Goal: Transaction & Acquisition: Purchase product/service

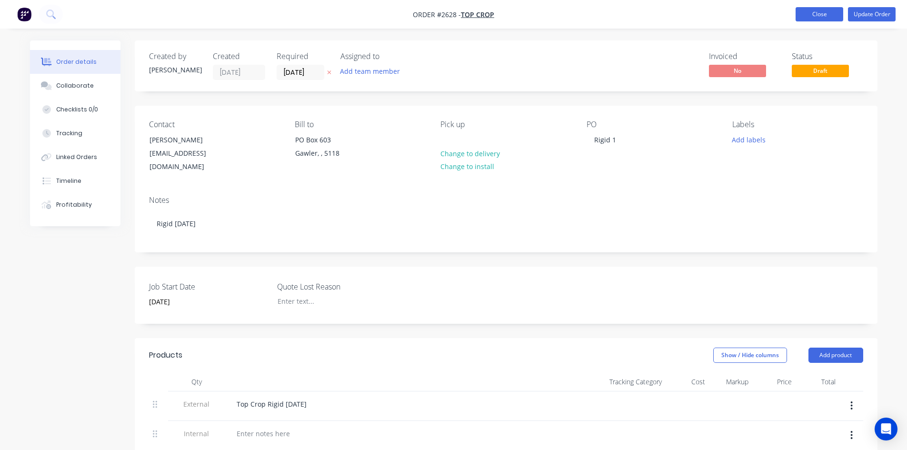
click at [812, 14] on button "Close" at bounding box center [820, 14] width 48 height 14
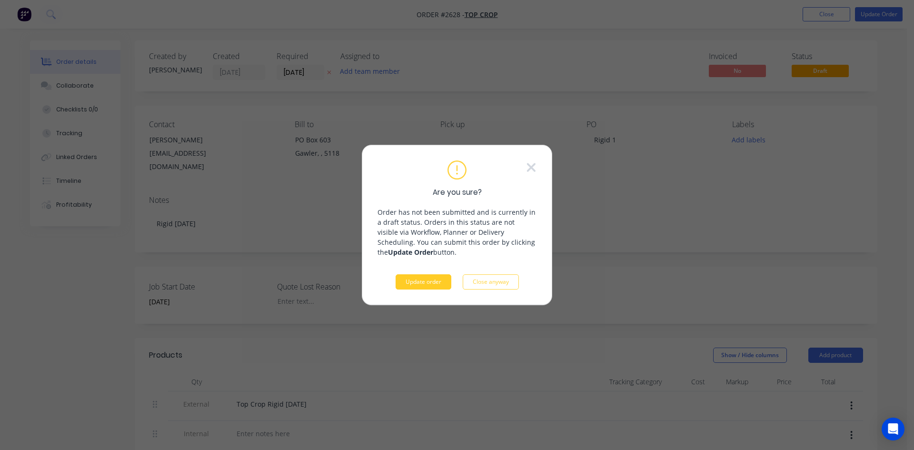
click at [416, 281] on button "Update order" at bounding box center [424, 281] width 56 height 15
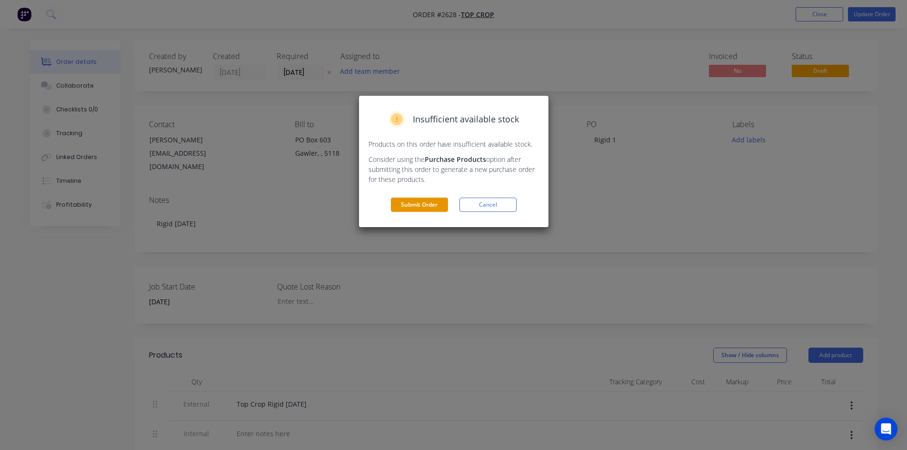
click at [431, 199] on button "Submit Order" at bounding box center [419, 205] width 57 height 14
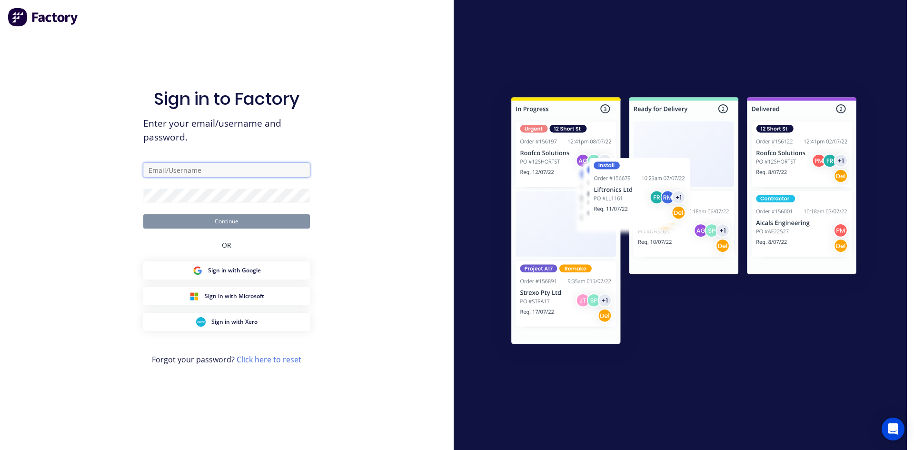
type input "[EMAIL_ADDRESS][DOMAIN_NAME]"
click at [221, 216] on button "Continue" at bounding box center [226, 221] width 167 height 14
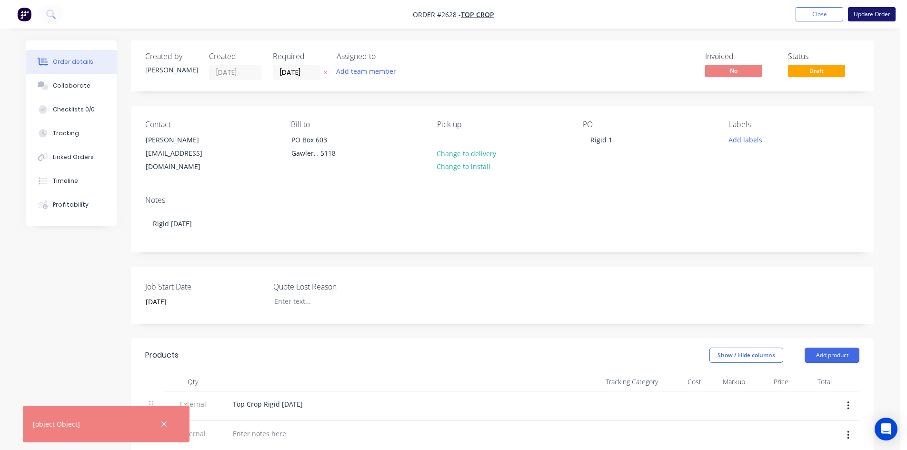
click at [865, 10] on button "Update Order" at bounding box center [872, 14] width 48 height 14
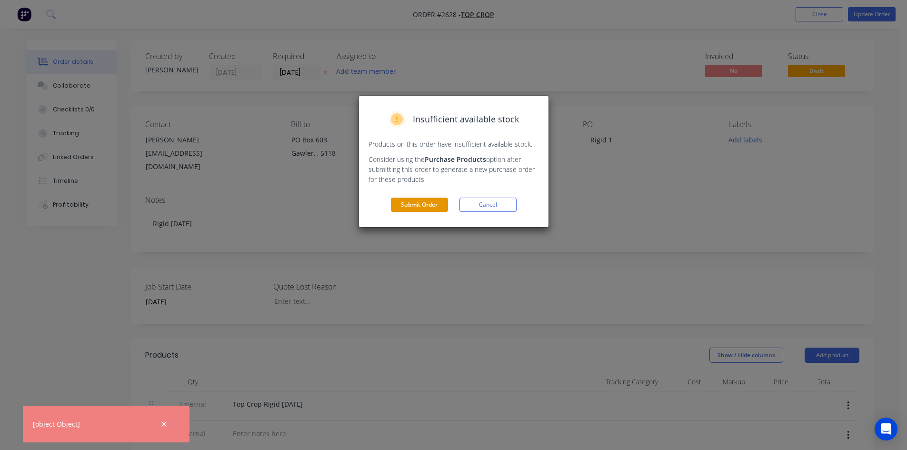
click at [404, 204] on button "Submit Order" at bounding box center [419, 205] width 57 height 14
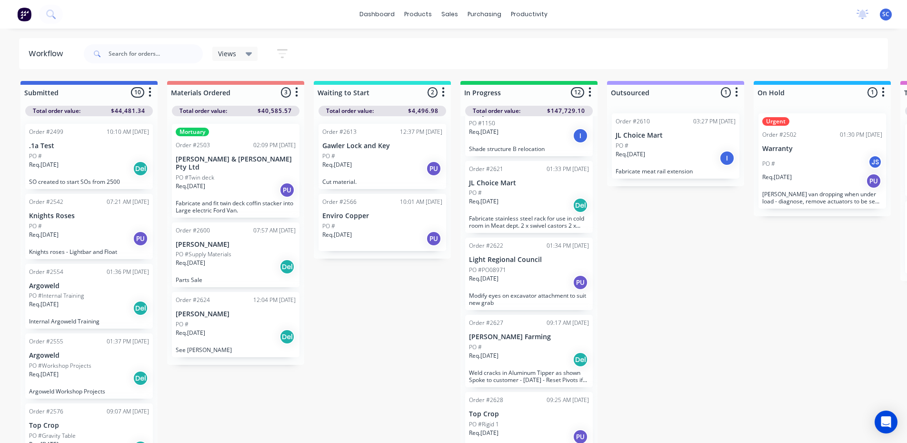
scroll to position [524, 0]
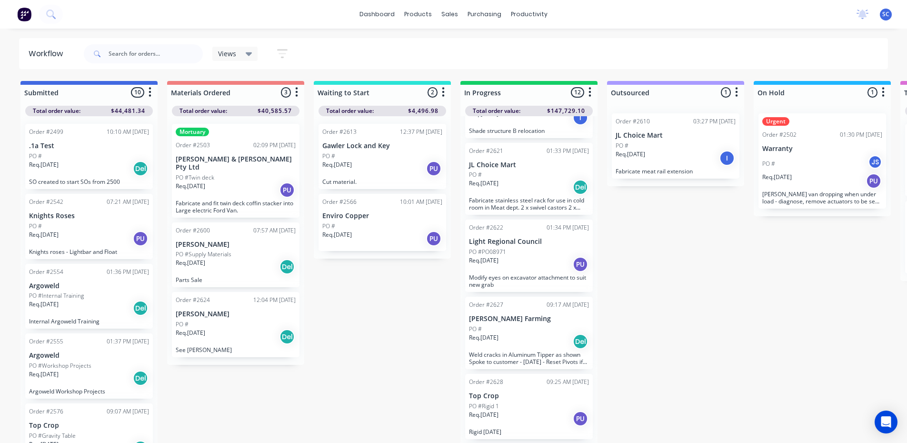
click at [522, 256] on div "Req. [DATE] PU" at bounding box center [529, 264] width 120 height 16
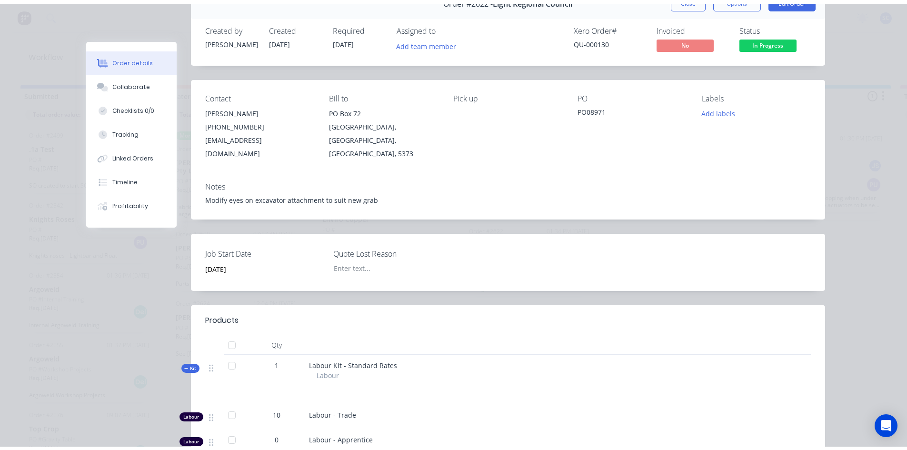
scroll to position [0, 0]
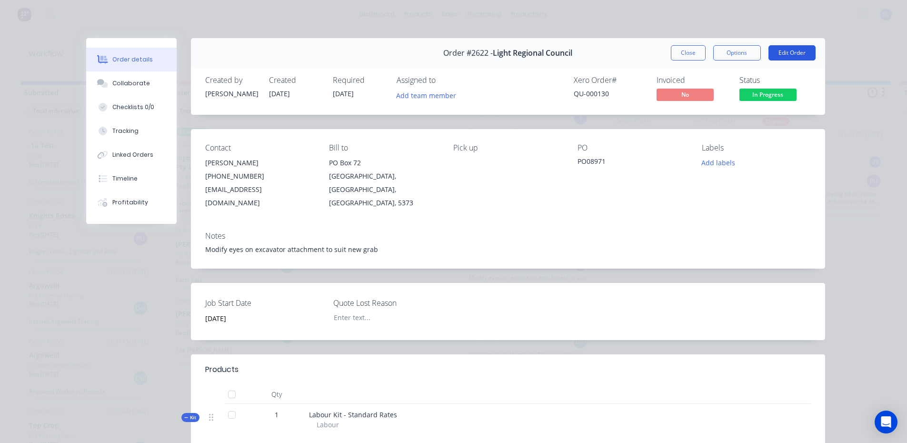
click at [783, 50] on button "Edit Order" at bounding box center [791, 52] width 47 height 15
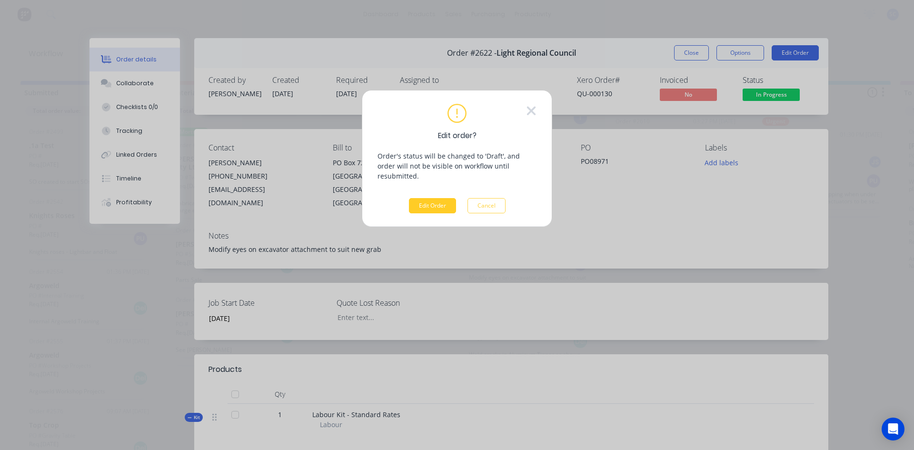
click at [438, 198] on button "Edit Order" at bounding box center [432, 205] width 47 height 15
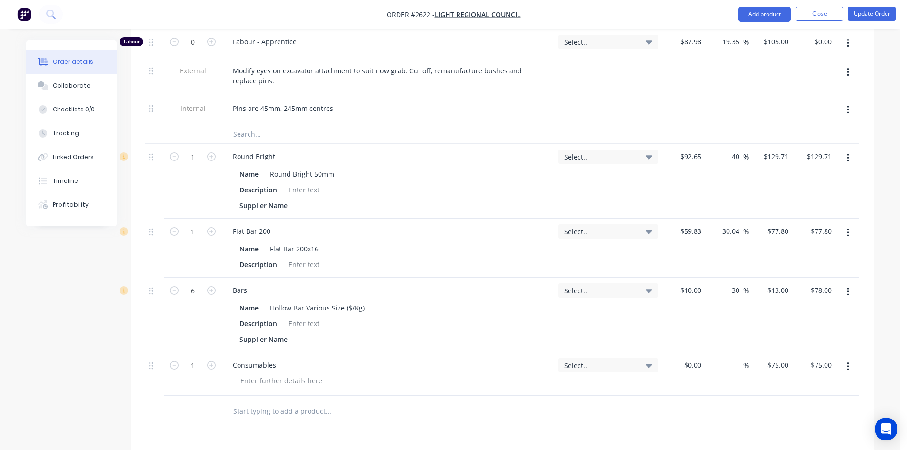
scroll to position [476, 0]
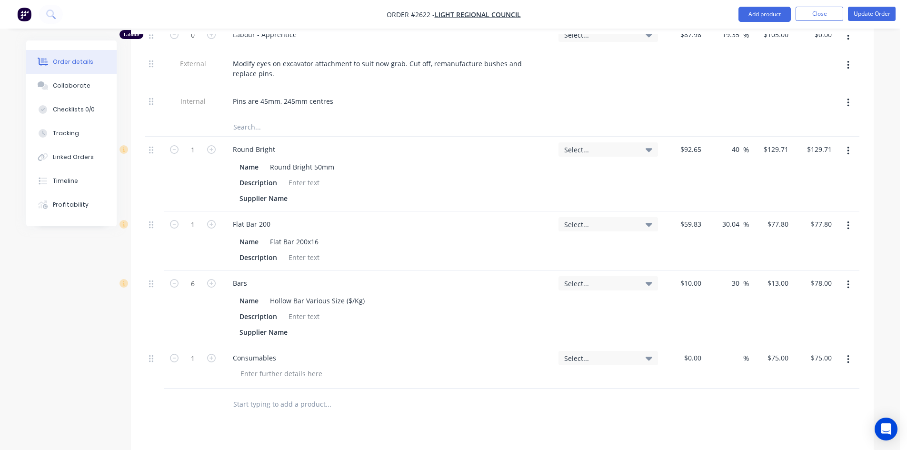
click at [252, 394] on input "text" at bounding box center [328, 403] width 190 height 19
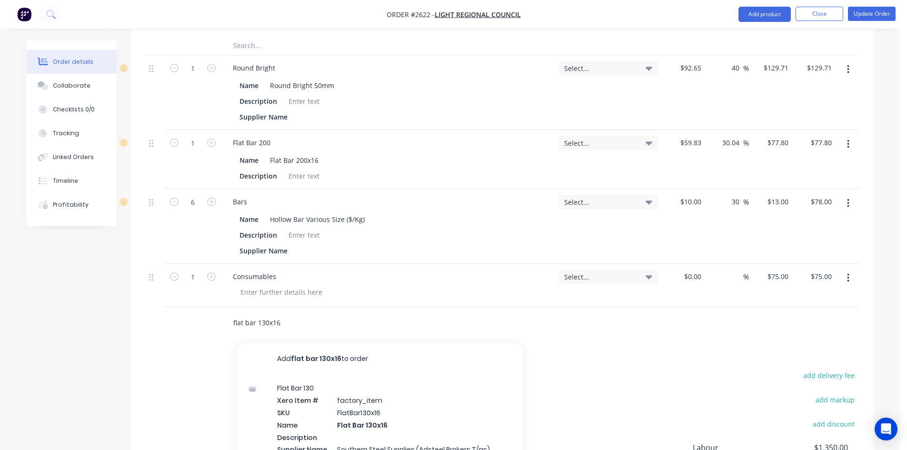
scroll to position [571, 0]
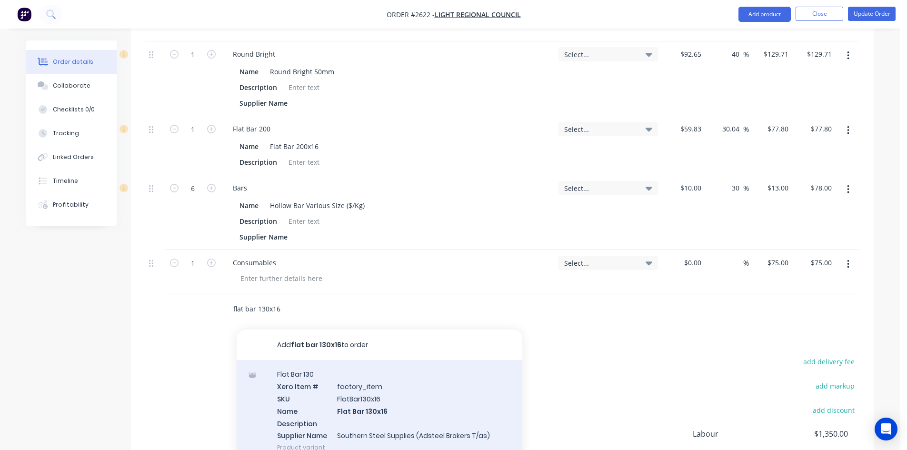
type input "flat bar 130x16"
click at [316, 385] on div "Flat Bar 130 Xero Item # factory_item SKU FlatBar130x16 Name Flat Bar 130x16 De…" at bounding box center [380, 410] width 286 height 101
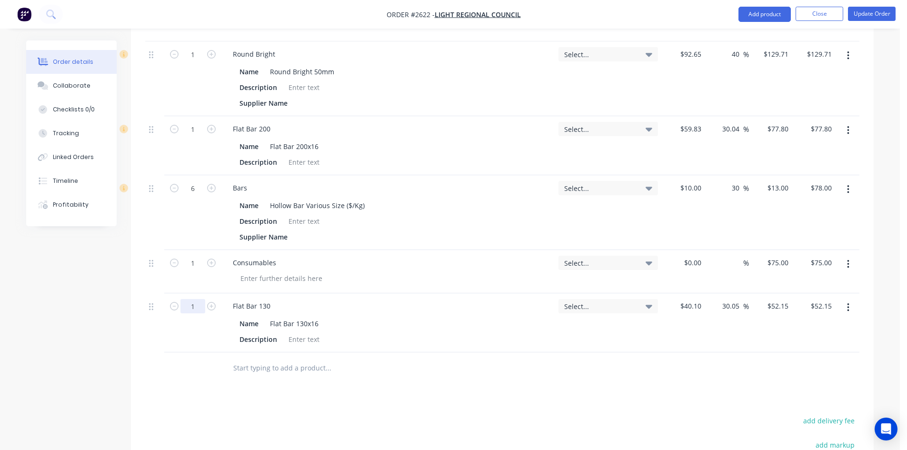
click at [197, 299] on input "1" at bounding box center [192, 306] width 25 height 14
type input "0.75"
type input "$39.11"
click at [272, 358] on input "text" at bounding box center [328, 367] width 190 height 19
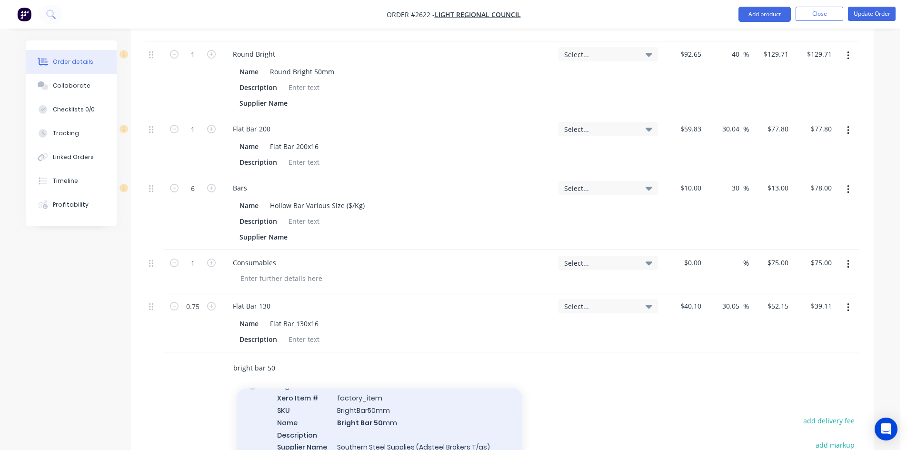
type input "bright bar 50"
click at [312, 387] on div "Bright Bar Xero Item # factory_item SKU BrightBar50mm Name Bright Bar 50 mm Des…" at bounding box center [380, 421] width 286 height 101
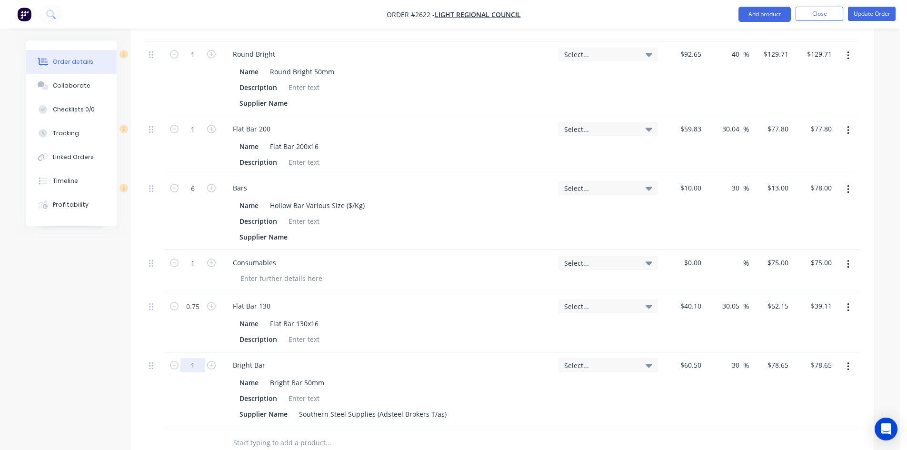
click at [197, 358] on input "1" at bounding box center [192, 365] width 25 height 14
click at [200, 358] on input "0.5" at bounding box center [192, 365] width 25 height 14
type input "0.75"
type input "$58.99"
click at [264, 433] on input "text" at bounding box center [328, 442] width 190 height 19
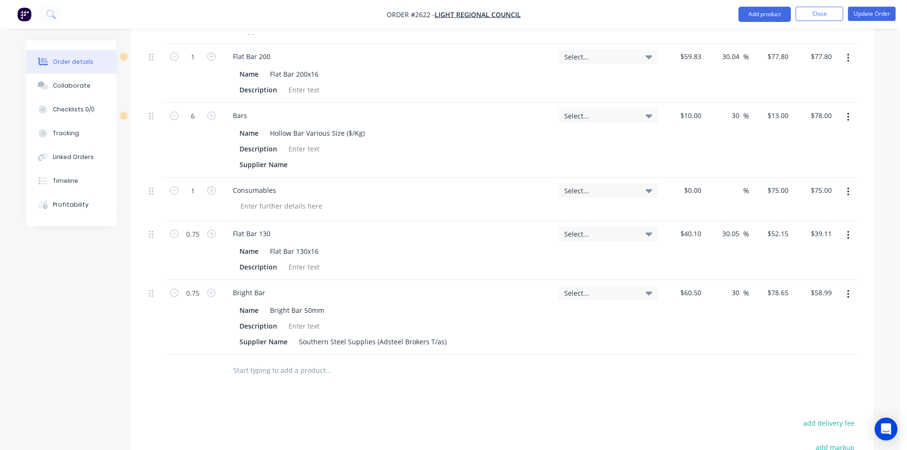
scroll to position [667, 0]
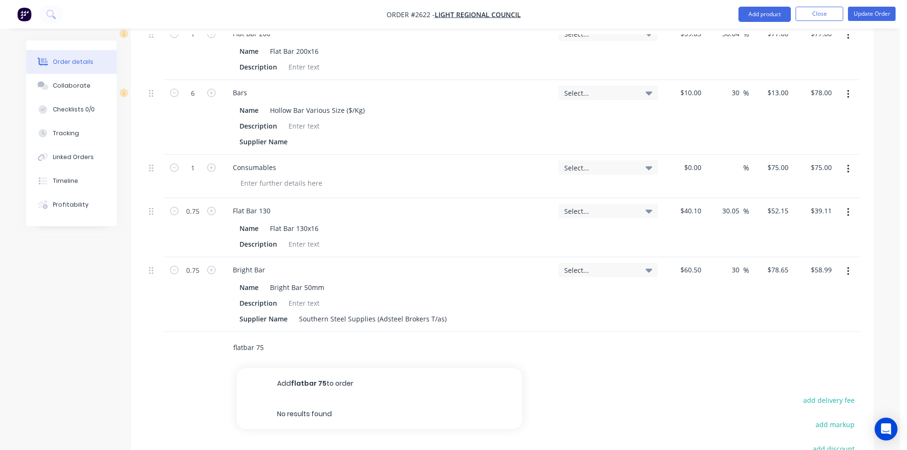
click at [242, 338] on input "flatbar 75" at bounding box center [328, 347] width 190 height 19
click at [243, 338] on input "flatbar 75" at bounding box center [328, 347] width 190 height 19
click at [265, 338] on input "flat bar 75" at bounding box center [328, 347] width 190 height 19
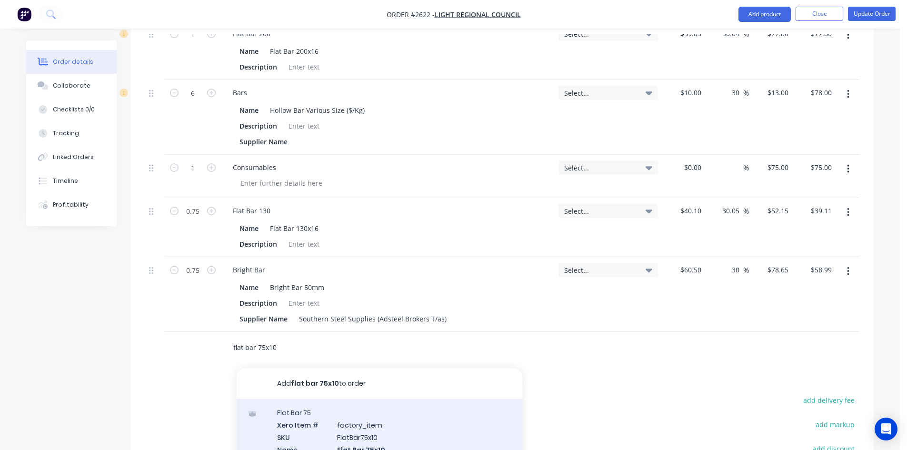
type input "flat bar 75x10"
click at [319, 399] on div "Flat Bar 75 Xero Item # factory_item SKU FlatBar75x10 Name Flat Bar 75x10 Descr…" at bounding box center [380, 448] width 286 height 101
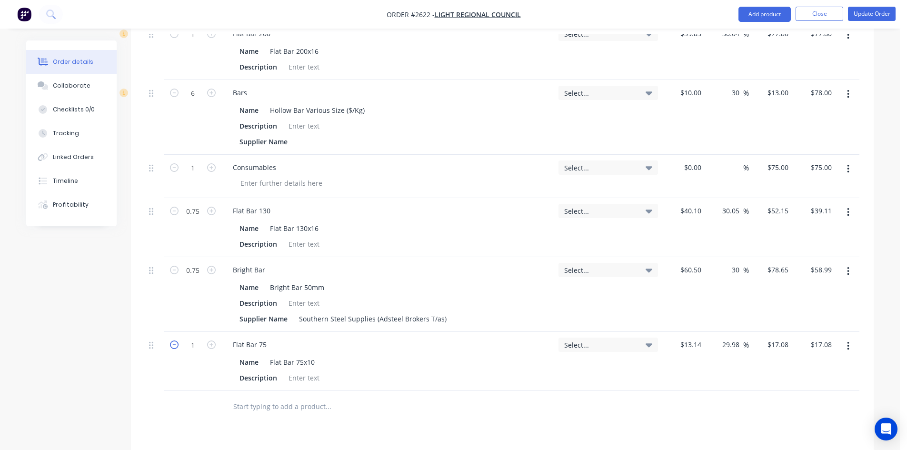
click at [172, 340] on icon "button" at bounding box center [174, 344] width 9 height 9
type input "0"
type input "$0.00"
click at [195, 338] on input "0" at bounding box center [192, 345] width 25 height 14
type input "0.25"
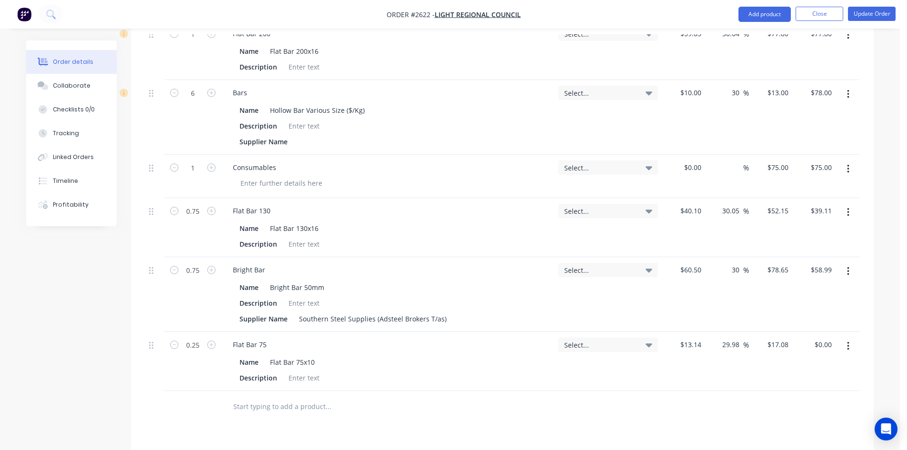
type input "$4.27"
click at [257, 397] on input "text" at bounding box center [328, 406] width 190 height 19
type input "b"
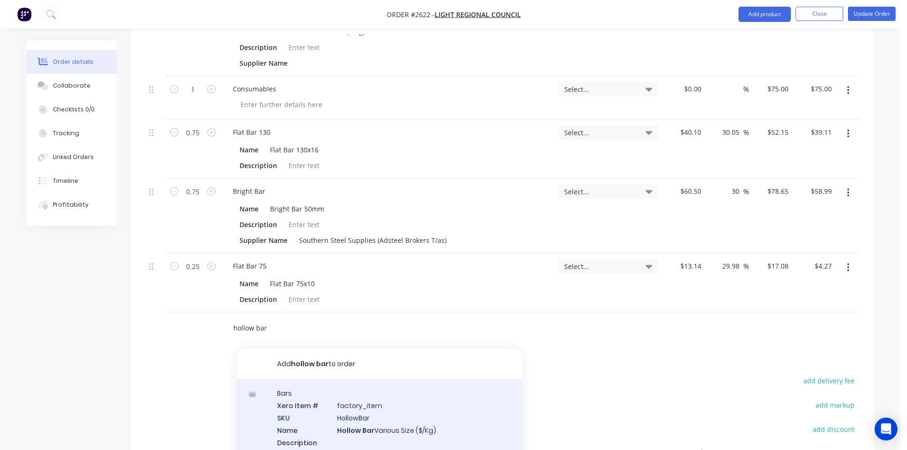
scroll to position [762, 0]
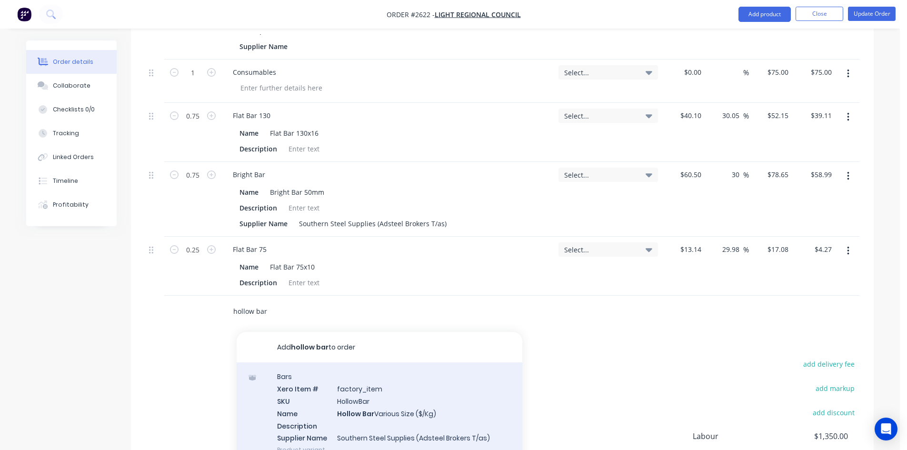
type input "hollow bar"
click at [309, 376] on div "Bars Xero Item # factory_item SKU HollowBar Name Hollow Bar Various Size ($/Kg)…" at bounding box center [380, 412] width 286 height 101
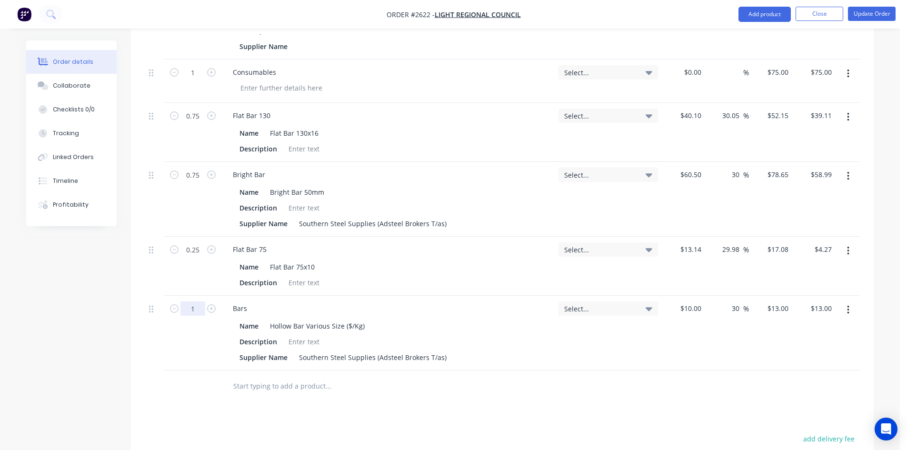
click at [199, 301] on input "1" at bounding box center [192, 308] width 25 height 14
type input "4.5"
type input "$58.50"
click at [302, 335] on div at bounding box center [304, 342] width 39 height 14
click at [300, 335] on div at bounding box center [304, 342] width 39 height 14
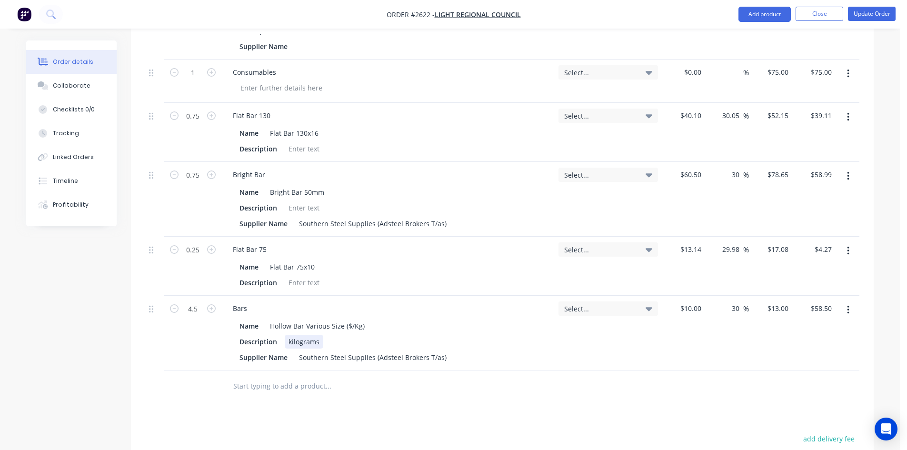
click at [286, 335] on div "kilograms" at bounding box center [304, 342] width 39 height 14
click at [875, 14] on button "Update Order" at bounding box center [872, 14] width 48 height 14
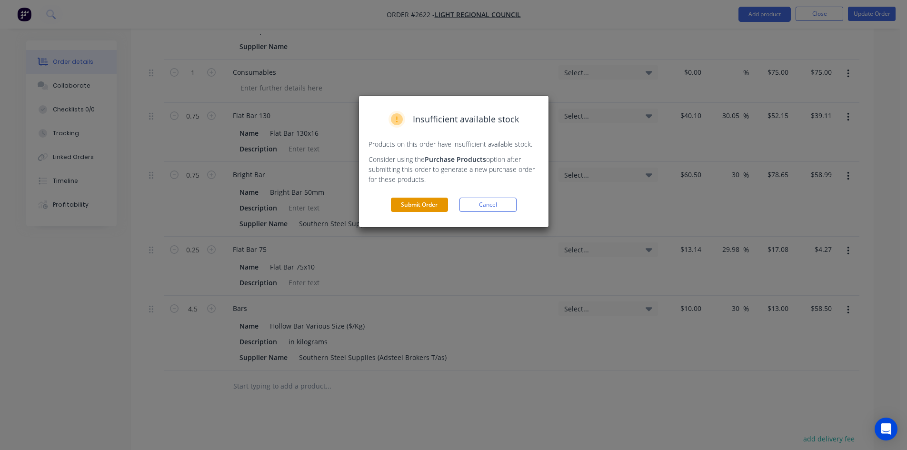
click at [428, 207] on button "Submit Order" at bounding box center [419, 205] width 57 height 14
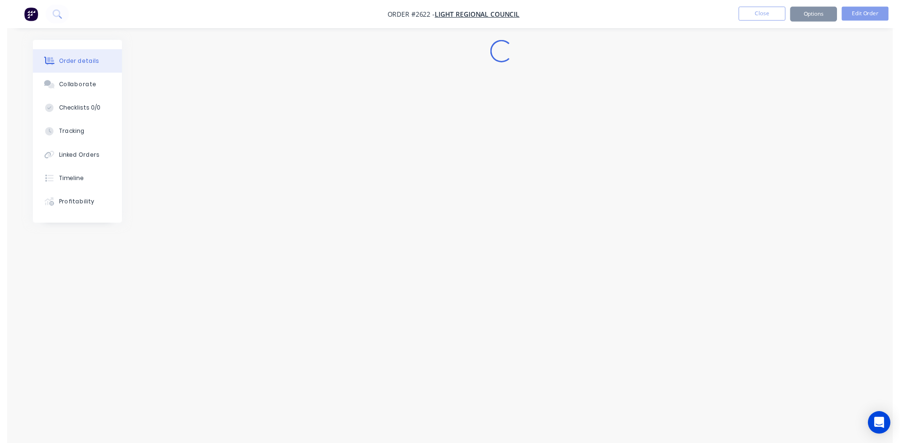
scroll to position [0, 0]
